Goal: Task Accomplishment & Management: Manage account settings

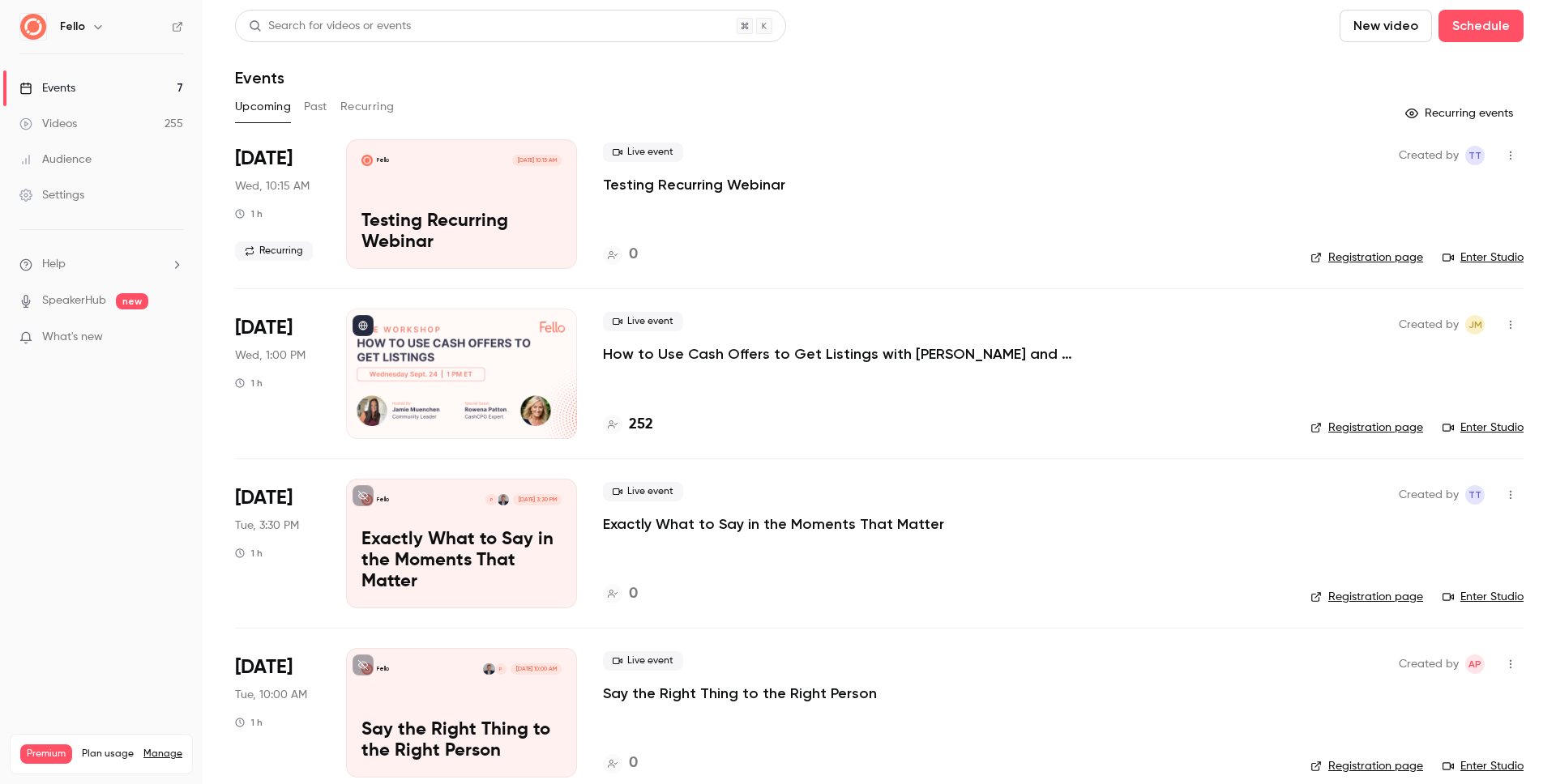
click at [1386, 427] on link "Registration page" at bounding box center [1367, 427] width 113 height 16
click at [744, 355] on p "How to Use Cash Offers to Get Listings with [PERSON_NAME] and Cash CPO" at bounding box center [846, 354] width 486 height 19
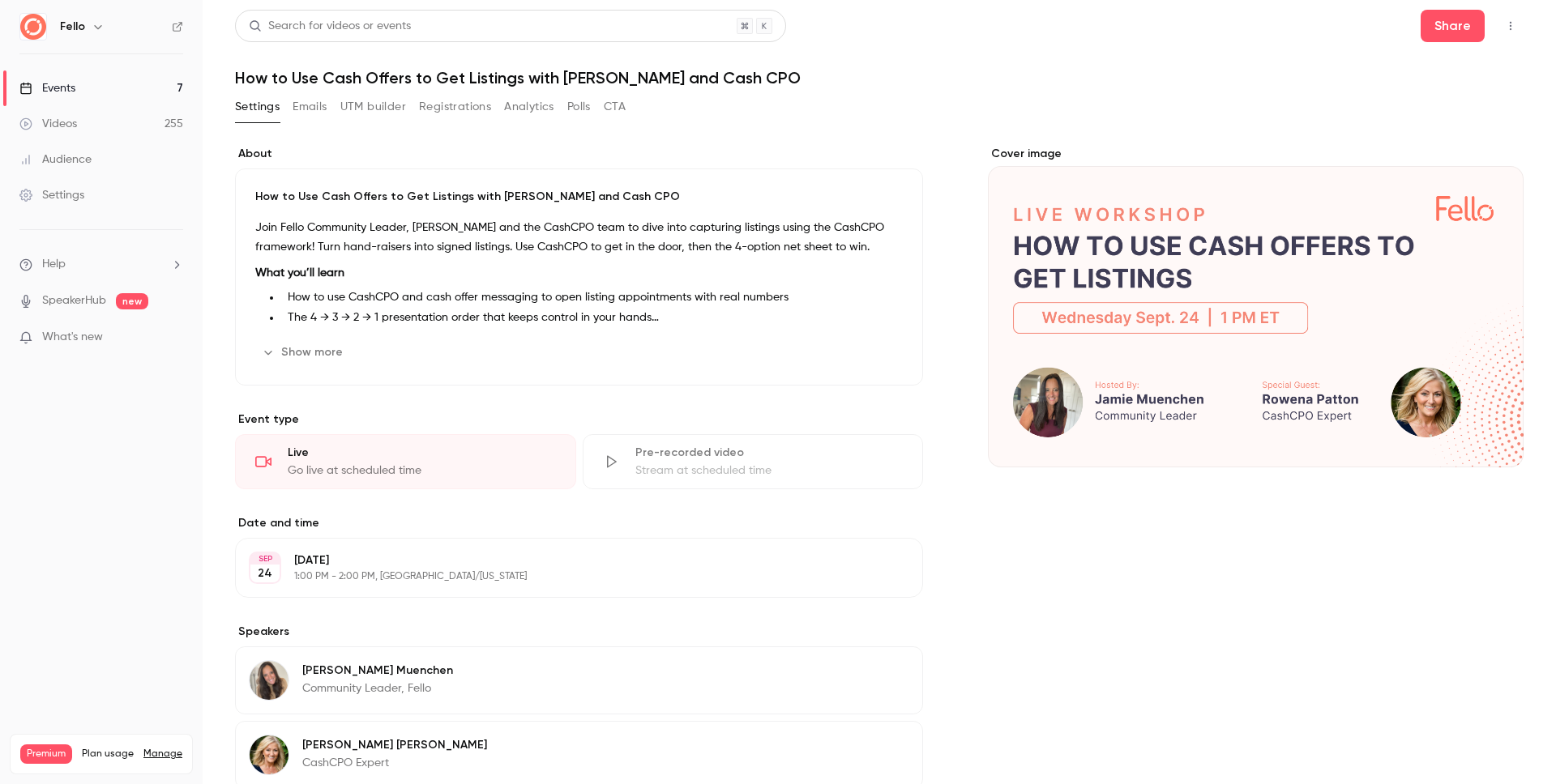
click at [479, 109] on button "Registrations" at bounding box center [456, 107] width 72 height 26
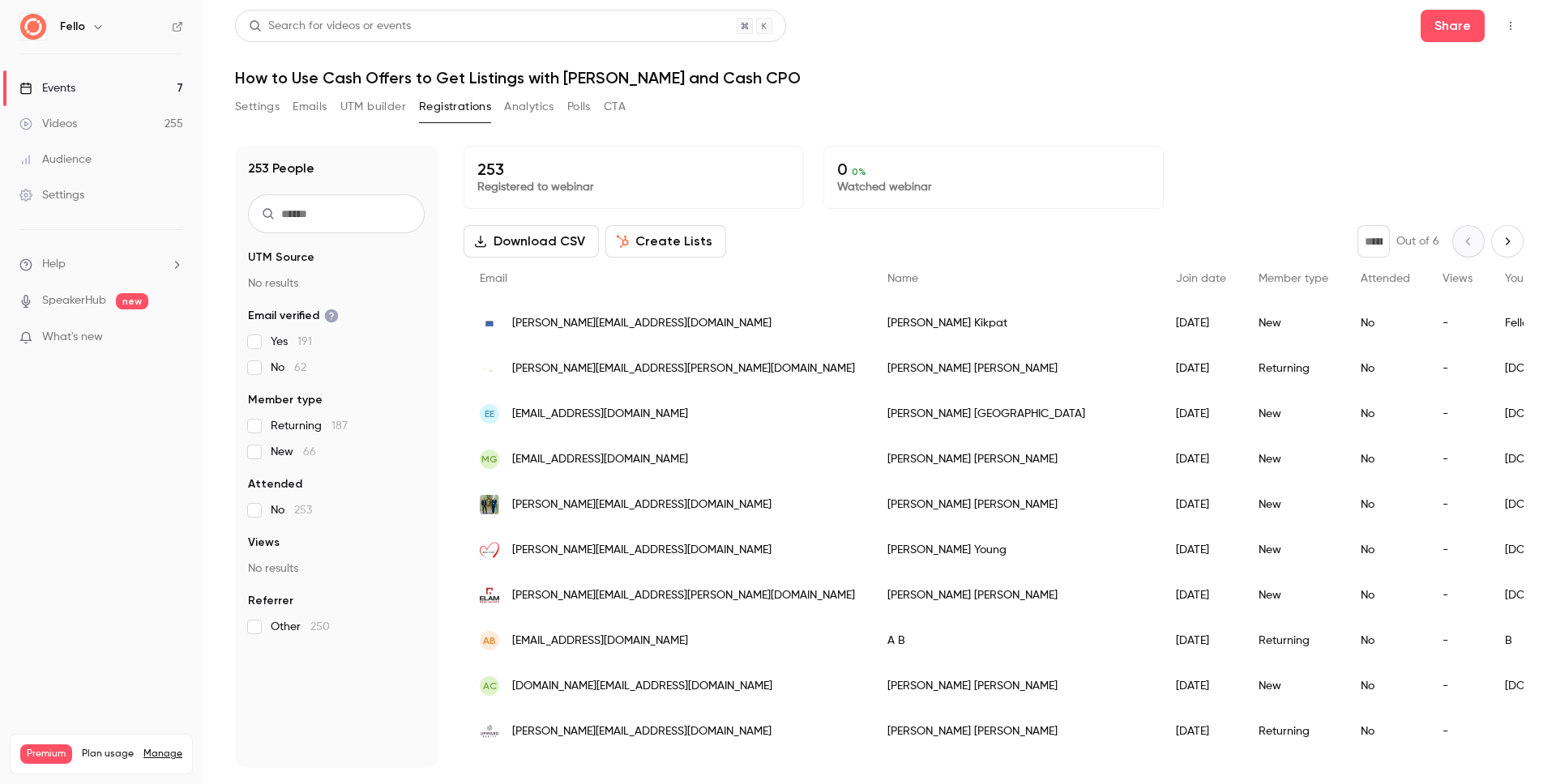
click at [1499, 240] on icon "Next page" at bounding box center [1508, 241] width 18 height 13
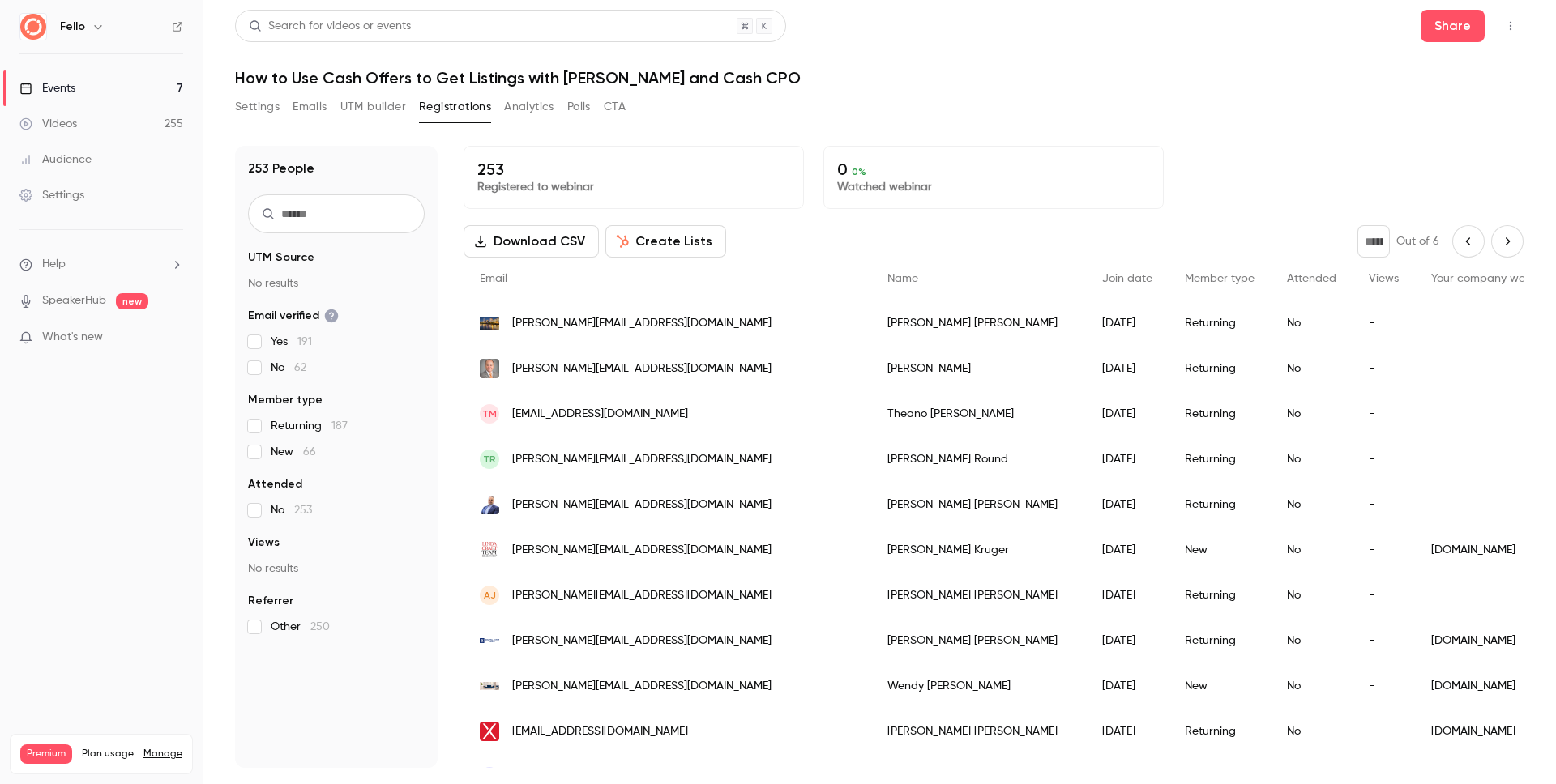
click at [1463, 246] on icon "Previous page" at bounding box center [1468, 241] width 18 height 13
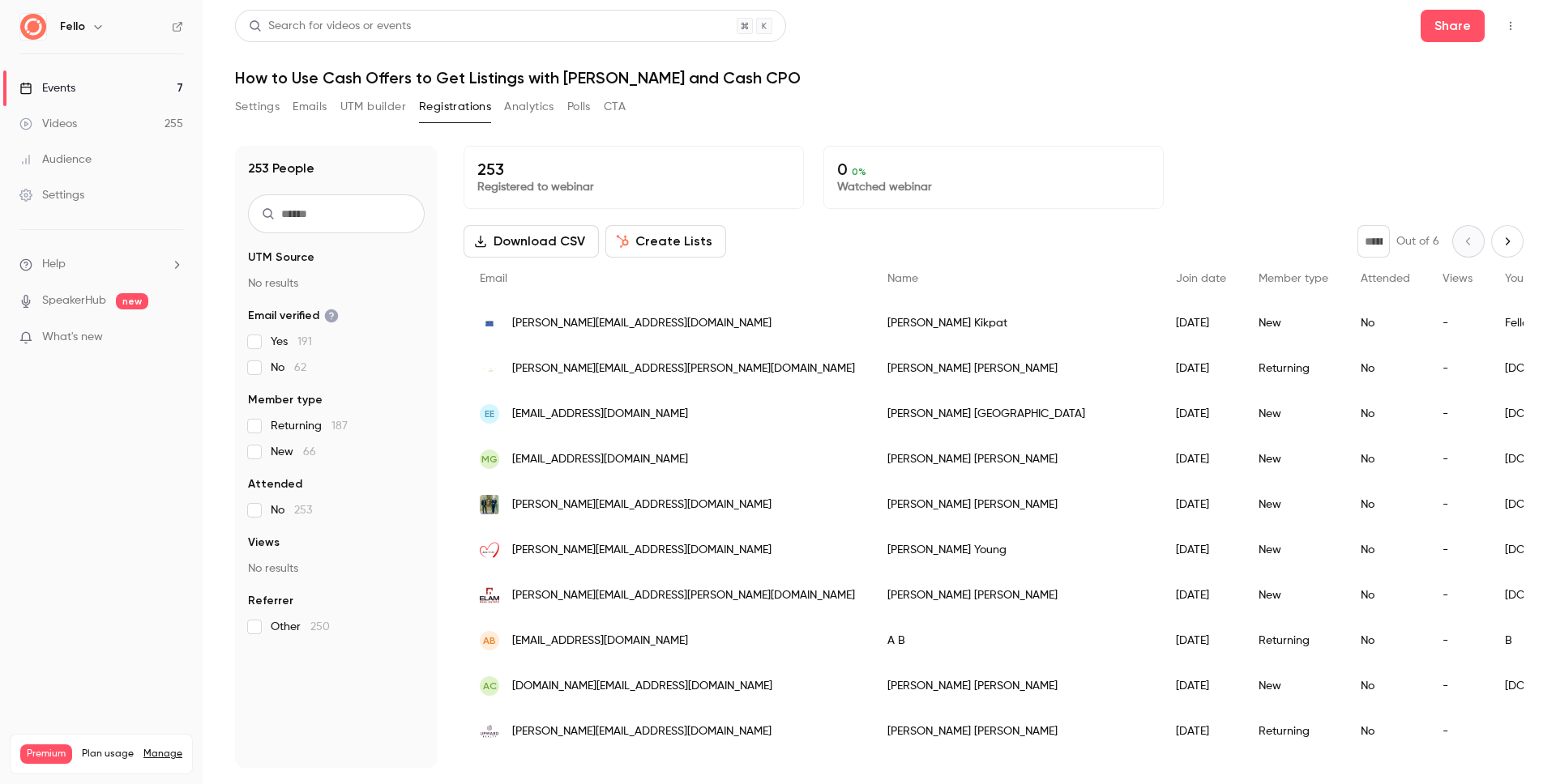
click at [1499, 246] on icon "Next page" at bounding box center [1508, 241] width 18 height 13
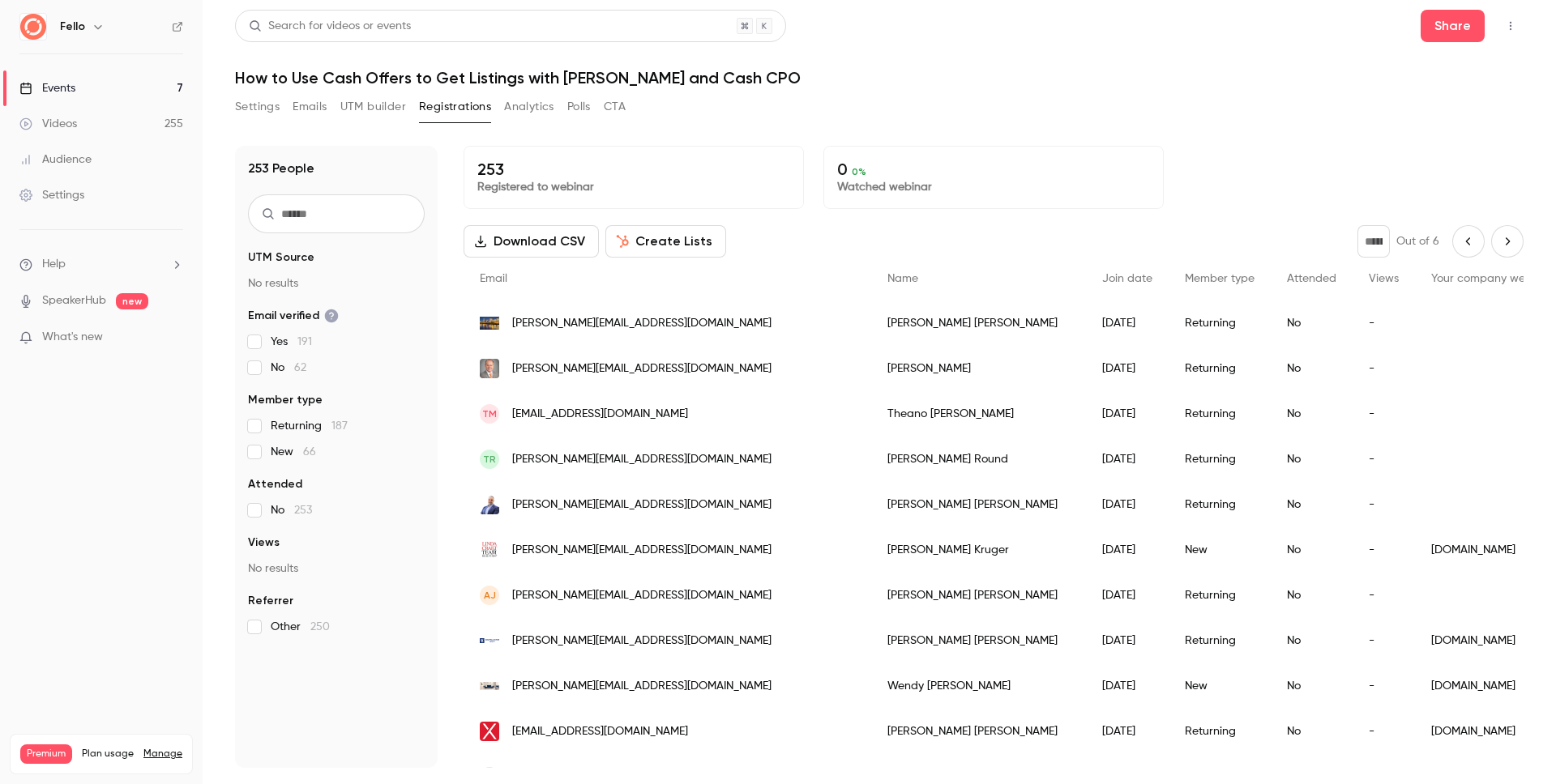
click at [1460, 243] on icon "Previous page" at bounding box center [1468, 241] width 18 height 13
type input "*"
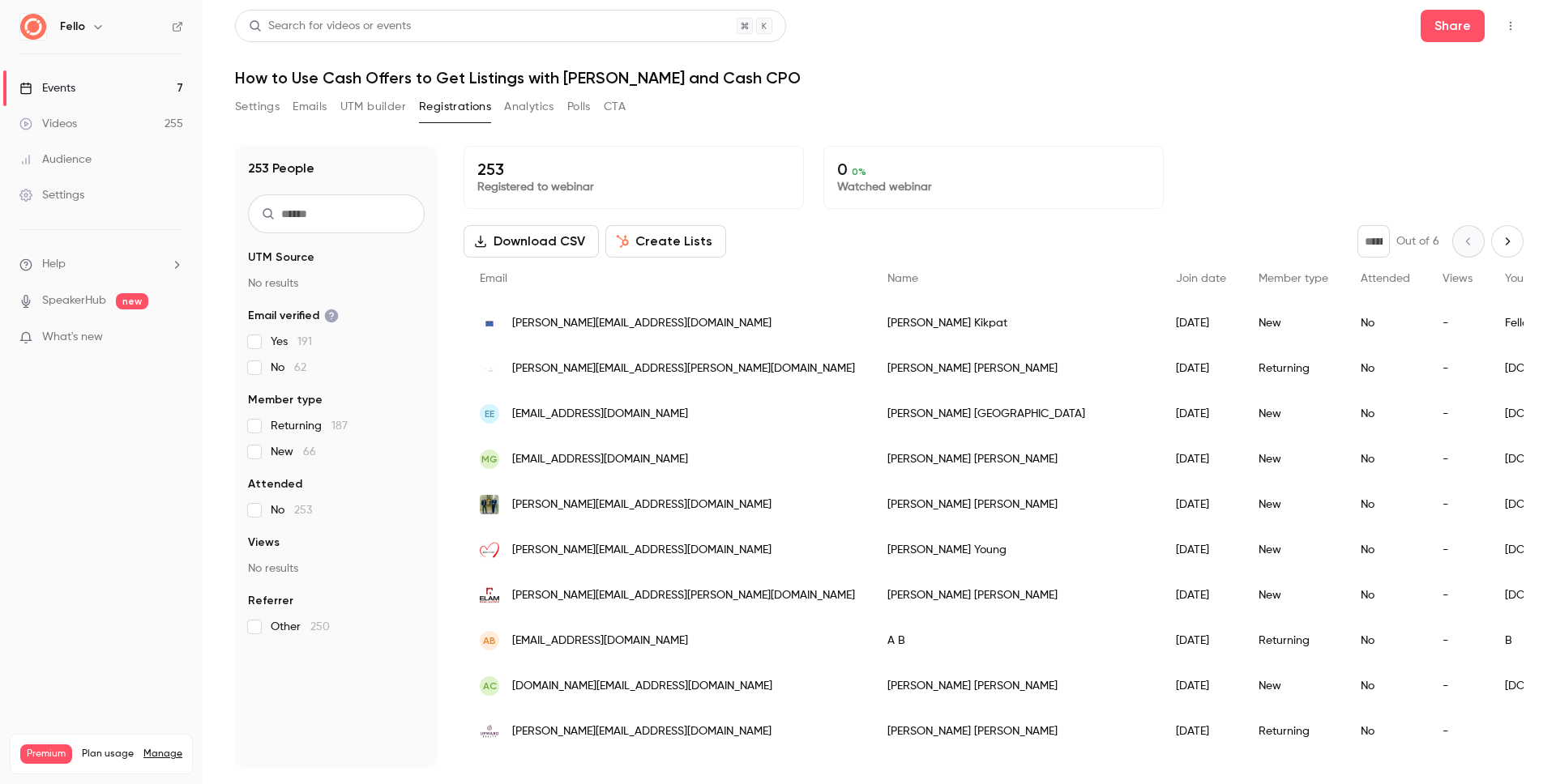
click at [1258, 280] on span "Member type" at bounding box center [1293, 278] width 70 height 11
click at [263, 106] on button "Settings" at bounding box center [257, 107] width 45 height 26
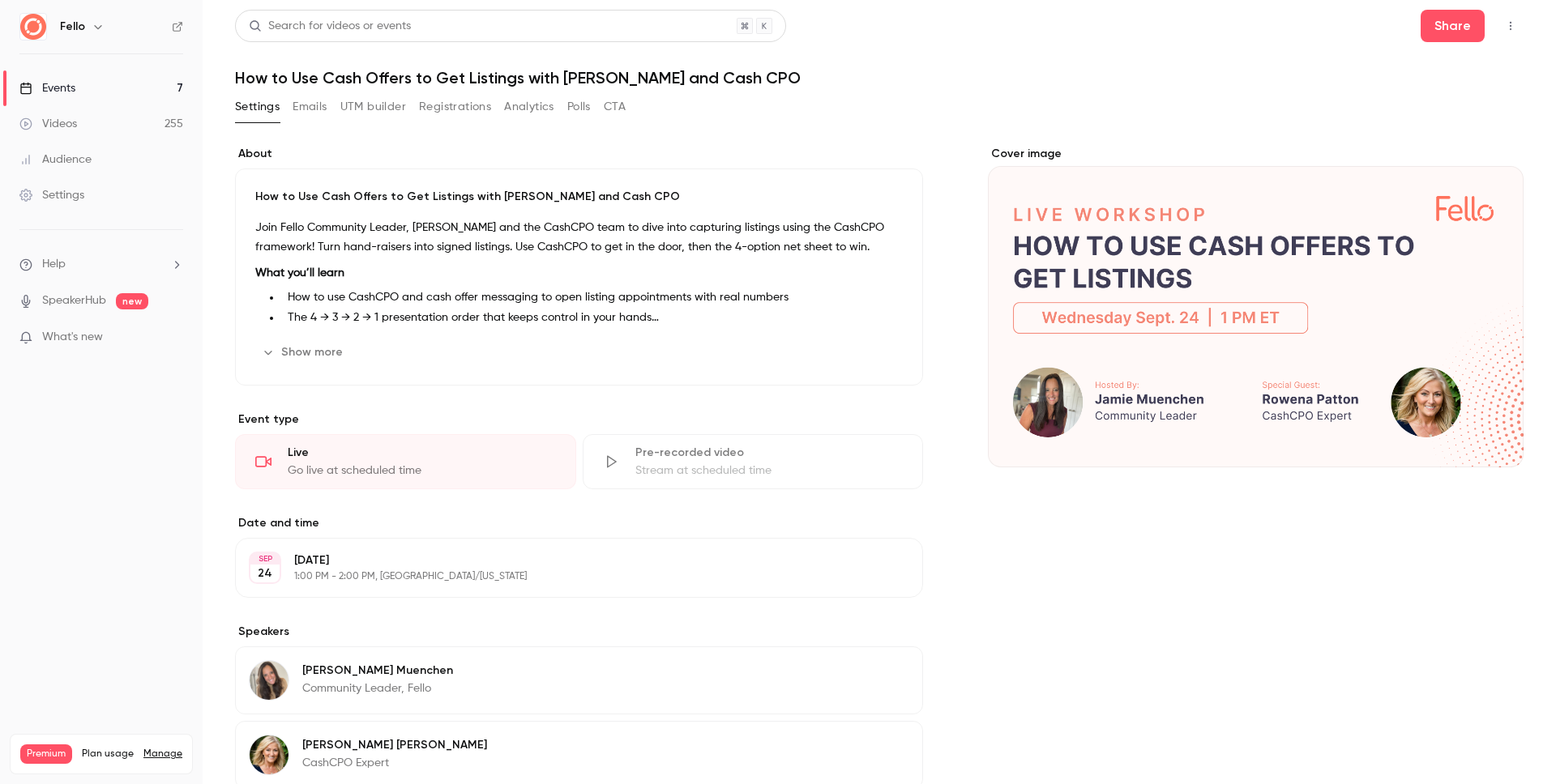
click at [126, 92] on link "Events 7" at bounding box center [101, 88] width 203 height 35
